Goal: Register for event/course

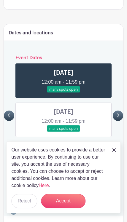
scroll to position [370, 0]
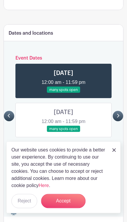
click at [63, 171] on link at bounding box center [63, 171] width 0 height 0
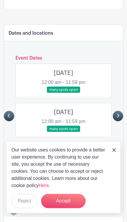
scroll to position [370, 0]
click at [114, 152] on img at bounding box center [114, 150] width 4 height 4
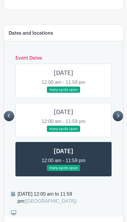
click at [63, 171] on link at bounding box center [63, 171] width 0 height 0
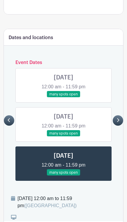
scroll to position [366, 0]
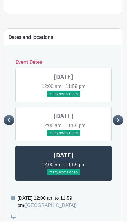
click at [116, 115] on link at bounding box center [117, 120] width 10 height 10
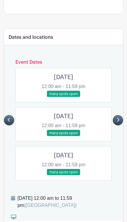
click at [63, 97] on link at bounding box center [63, 97] width 0 height 0
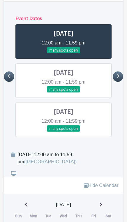
scroll to position [400, 0]
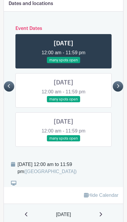
click at [63, 141] on link at bounding box center [63, 141] width 0 height 0
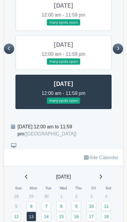
scroll to position [436, 0]
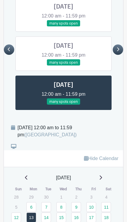
click at [117, 44] on link at bounding box center [117, 49] width 10 height 10
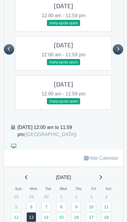
click at [63, 104] on link at bounding box center [63, 104] width 0 height 0
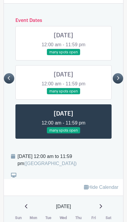
scroll to position [408, 0]
click at [63, 94] on link at bounding box center [63, 94] width 0 height 0
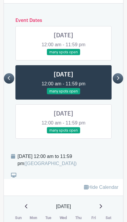
scroll to position [406, 0]
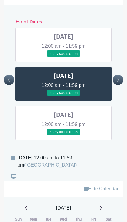
click at [63, 135] on link at bounding box center [63, 135] width 0 height 0
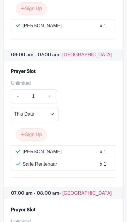
scroll to position [1394, 0]
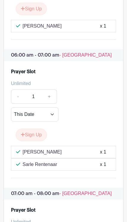
click at [24, 128] on button "Sign Up" at bounding box center [31, 134] width 31 height 12
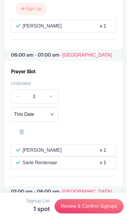
click at [102, 89] on div "- 1 + This Date Select Dates Select Dates" at bounding box center [63, 114] width 105 height 50
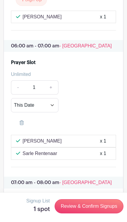
scroll to position [1403, 0]
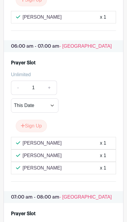
scroll to position [406, 0]
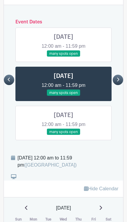
click at [117, 78] on icon at bounding box center [118, 80] width 2 height 4
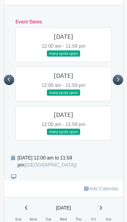
click at [63, 135] on link at bounding box center [63, 135] width 0 height 0
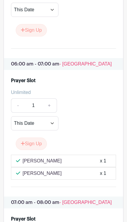
scroll to position [1360, 0]
